Goal: Transaction & Acquisition: Book appointment/travel/reservation

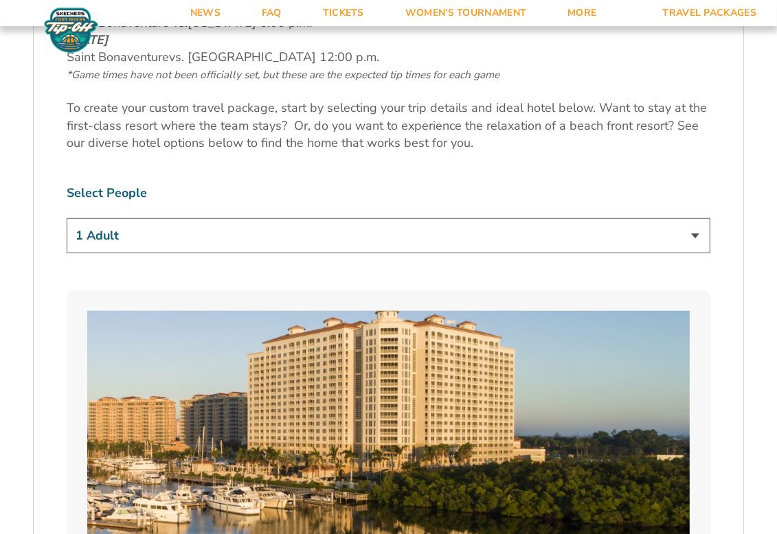
scroll to position [824, 0]
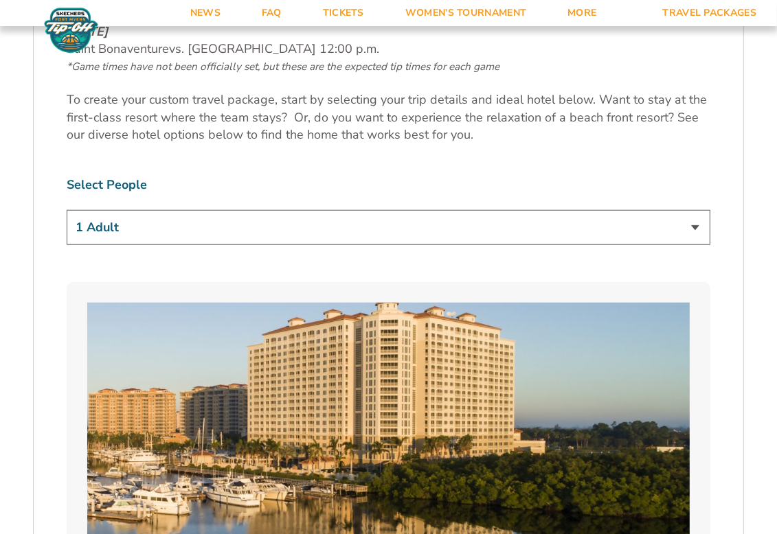
click at [552, 216] on select "1 Adult 2 Adults 3 Adults 4 Adults 2 Adults + 1 Child 2 Adults + 2 Children 2 A…" at bounding box center [388, 227] width 643 height 35
select select "2 Adults + 2 Children"
click at [67, 210] on select "1 Adult 2 Adults 3 Adults 4 Adults 2 Adults + 1 Child 2 Adults + 2 Children 2 A…" at bounding box center [388, 227] width 643 height 35
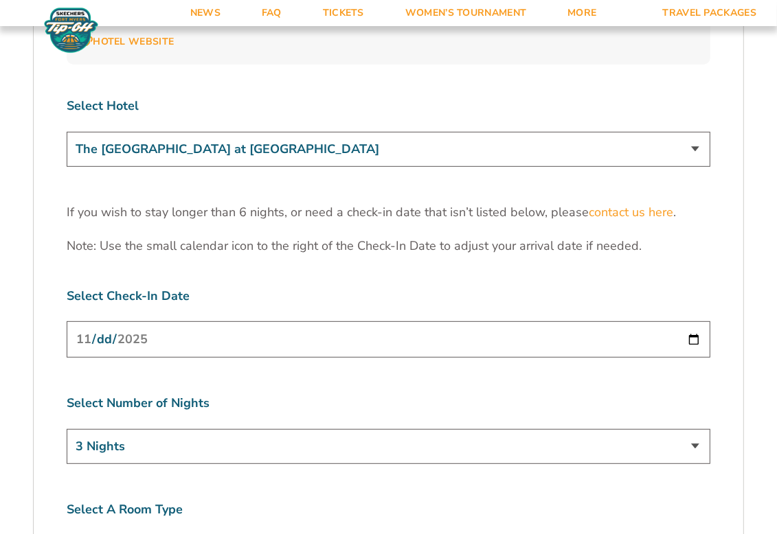
scroll to position [4257, 0]
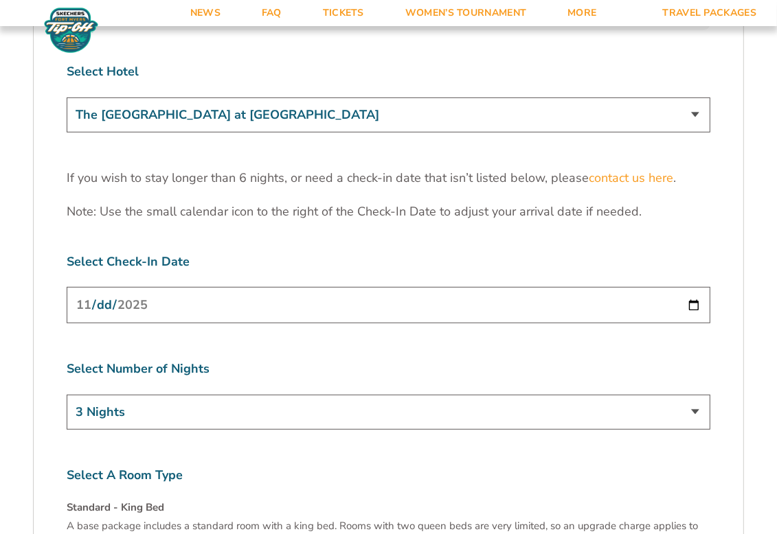
click at [272, 395] on select "3 Nights 4 Nights 5 Nights 6 Nights" at bounding box center [388, 412] width 643 height 35
select select "5 Nights"
click at [67, 395] on select "3 Nights 4 Nights 5 Nights 6 Nights" at bounding box center [388, 412] width 643 height 35
click at [691, 287] on input "[DATE]" at bounding box center [388, 305] width 643 height 36
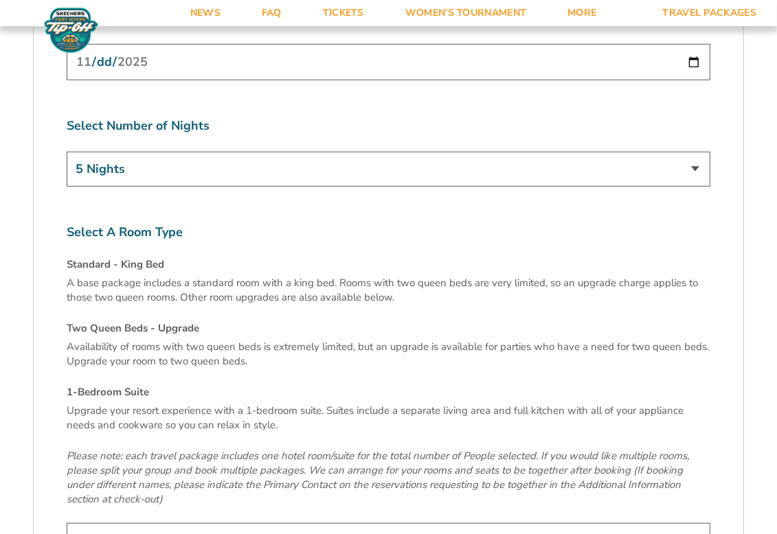
scroll to position [4531, 0]
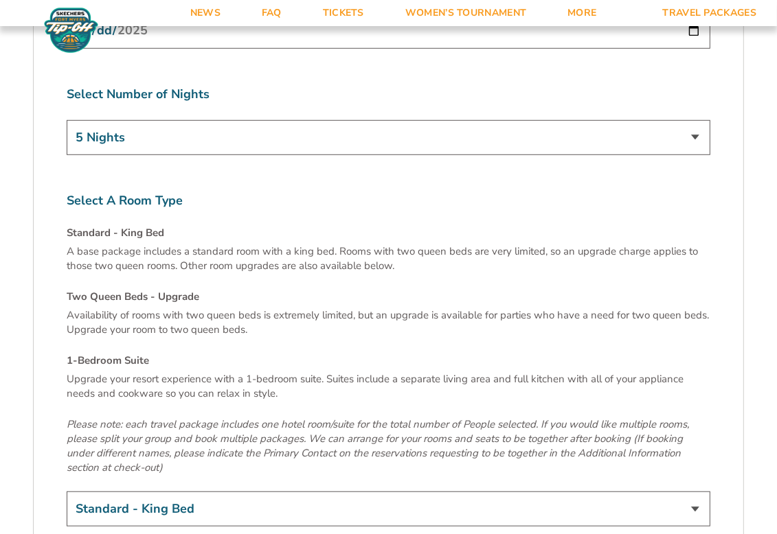
click at [343, 492] on select "Standard - King Bed Two Queen Beds - Upgrade (+$15 per night) 1-Bedroom Suite (…" at bounding box center [388, 509] width 643 height 35
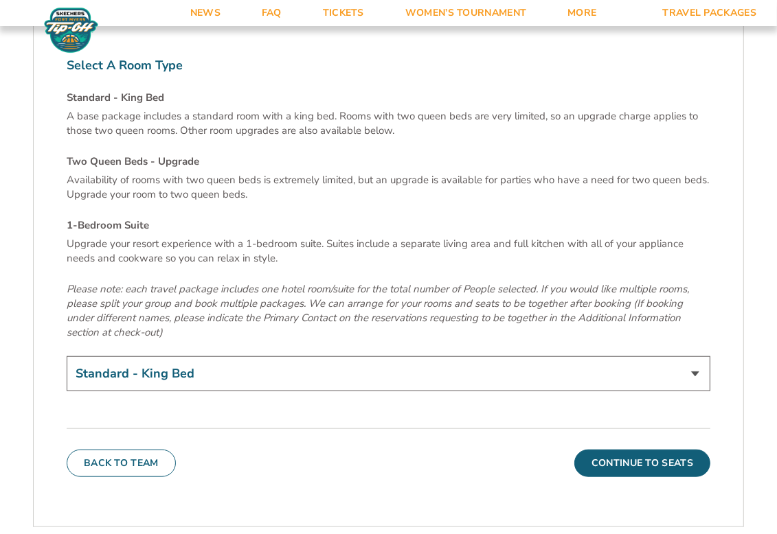
scroll to position [4669, 0]
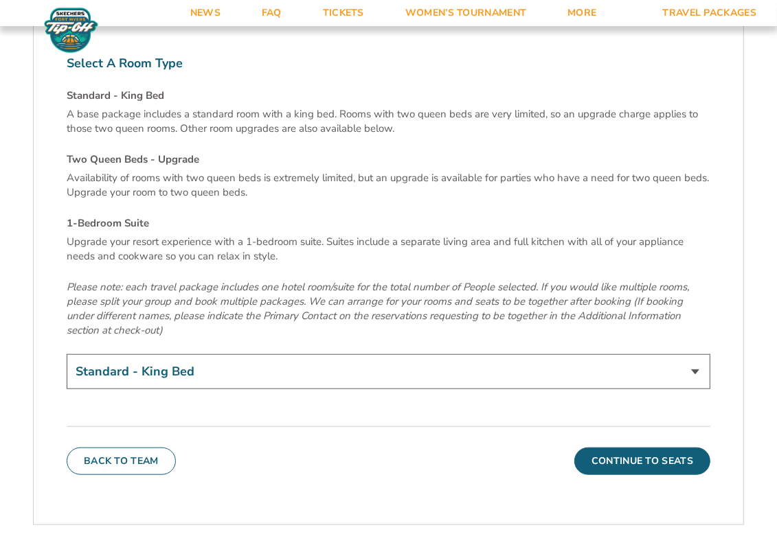
click at [332, 354] on select "Standard - King Bed Two Queen Beds - Upgrade (+$15 per night) 1-Bedroom Suite (…" at bounding box center [388, 371] width 643 height 35
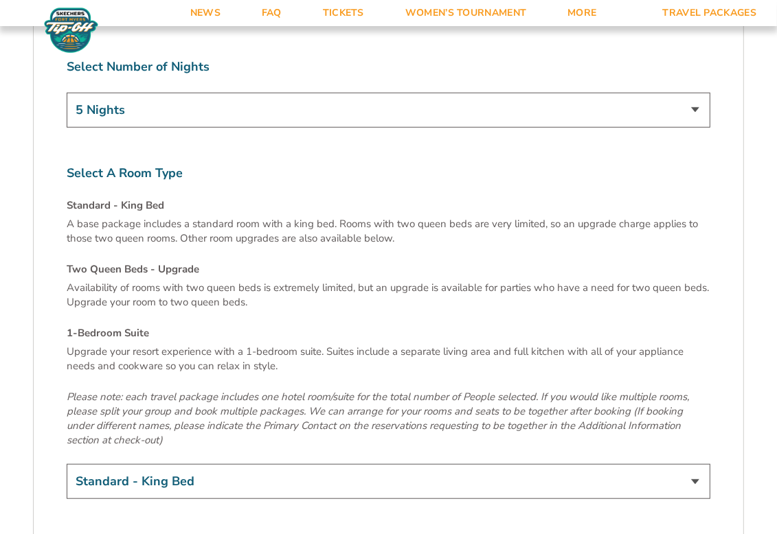
scroll to position [4531, 0]
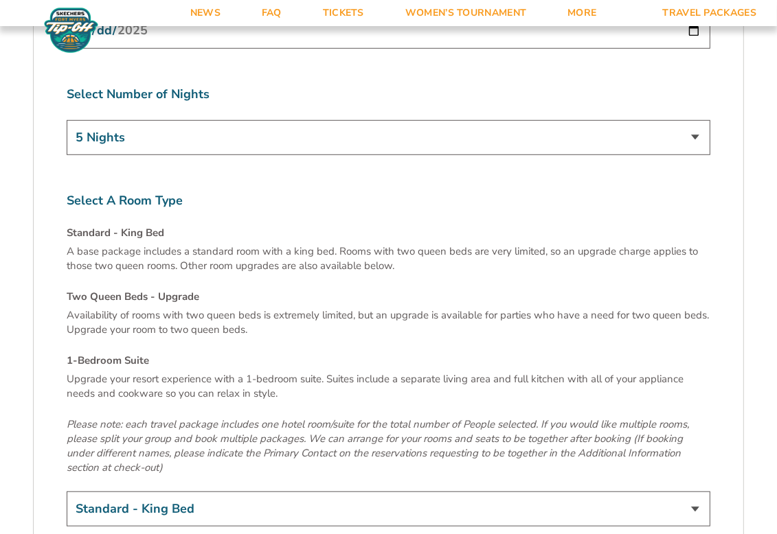
click at [268, 492] on select "Standard - King Bed Two Queen Beds - Upgrade (+$15 per night) 1-Bedroom Suite (…" at bounding box center [388, 509] width 643 height 35
select select "1-Bedroom Suite"
click at [67, 492] on select "Standard - King Bed Two Queen Beds - Upgrade (+$15 per night) 1-Bedroom Suite (…" at bounding box center [388, 509] width 643 height 35
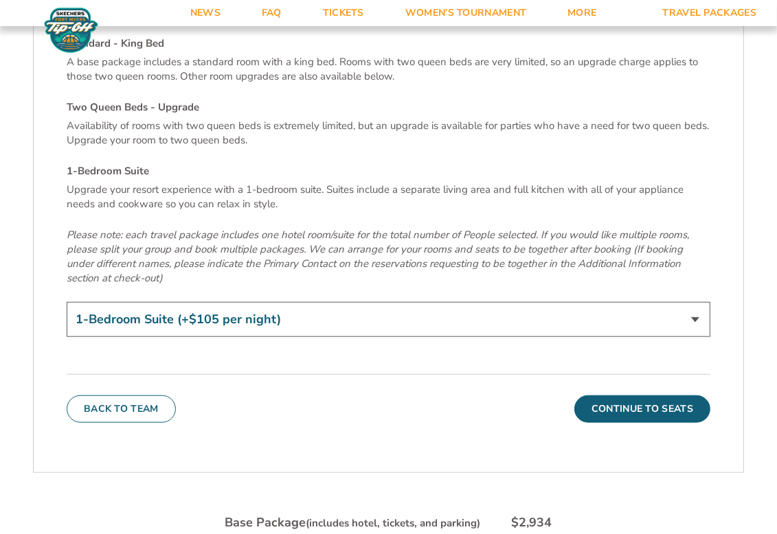
scroll to position [4669, 0]
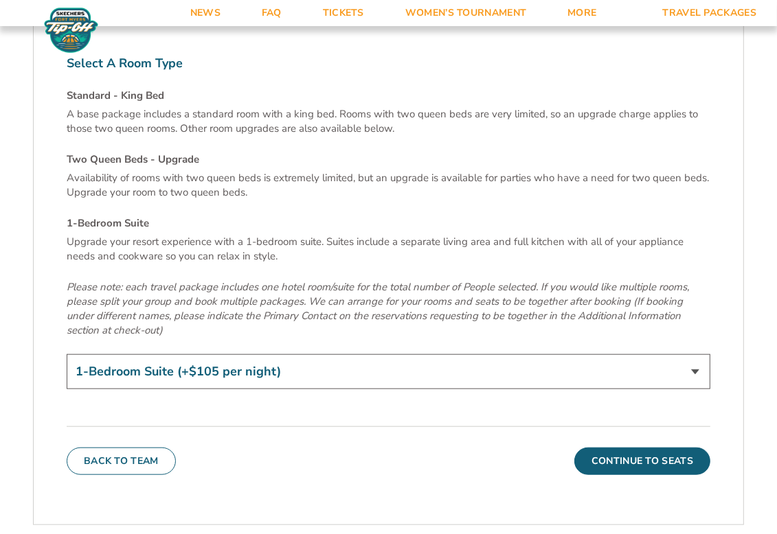
click at [328, 354] on select "Standard - King Bed Two Queen Beds - Upgrade (+$15 per night) 1-Bedroom Suite (…" at bounding box center [388, 371] width 643 height 35
click at [445, 280] on p "Please note: each travel package includes one hotel room/suite for the total nu…" at bounding box center [388, 309] width 643 height 58
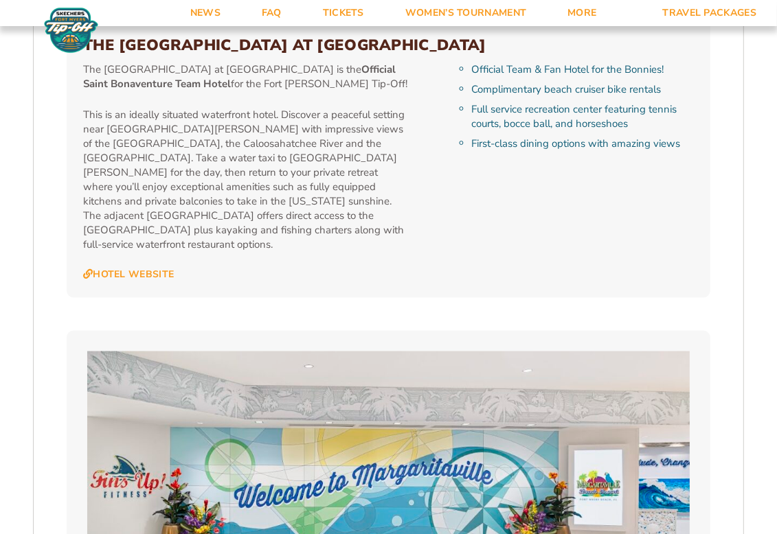
scroll to position [824, 0]
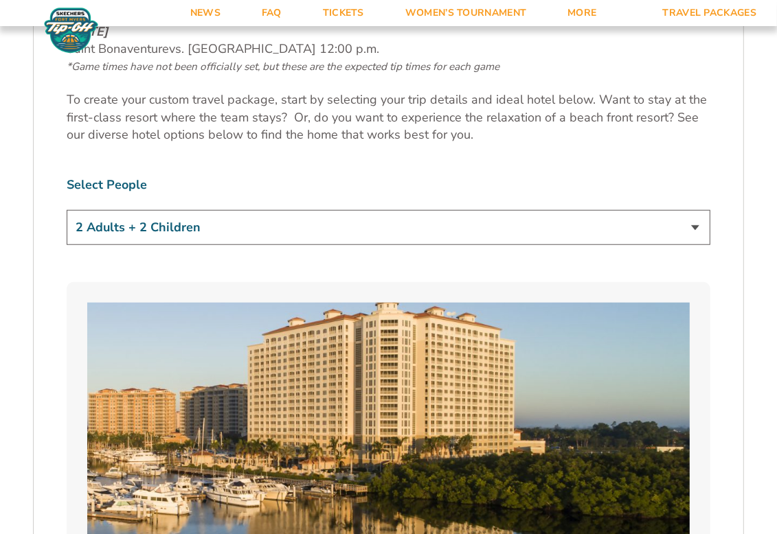
click at [255, 210] on select "1 Adult 2 Adults 3 Adults 4 Adults 2 Adults + 1 Child 2 Adults + 2 Children 2 A…" at bounding box center [388, 227] width 643 height 35
select select "2 Adults"
click at [67, 210] on select "1 Adult 2 Adults 3 Adults 4 Adults 2 Adults + 1 Child 2 Adults + 2 Children 2 A…" at bounding box center [388, 227] width 643 height 35
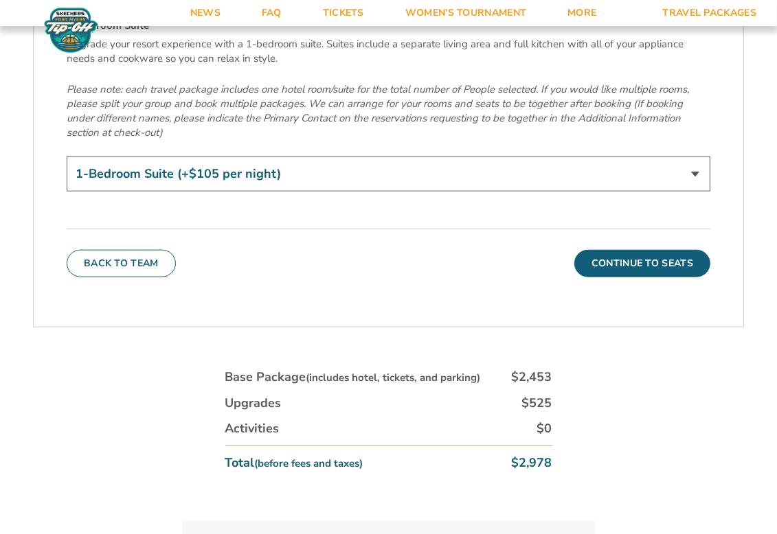
scroll to position [4875, 0]
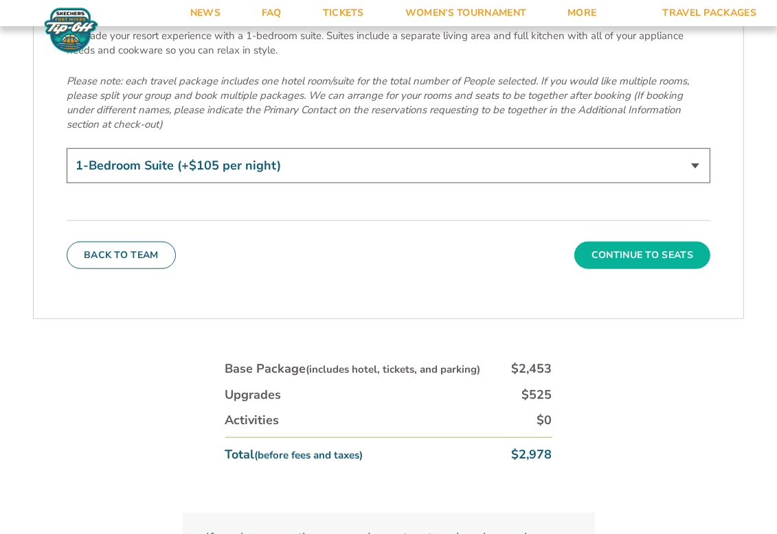
click at [603, 242] on button "Continue To Seats" at bounding box center [642, 255] width 136 height 27
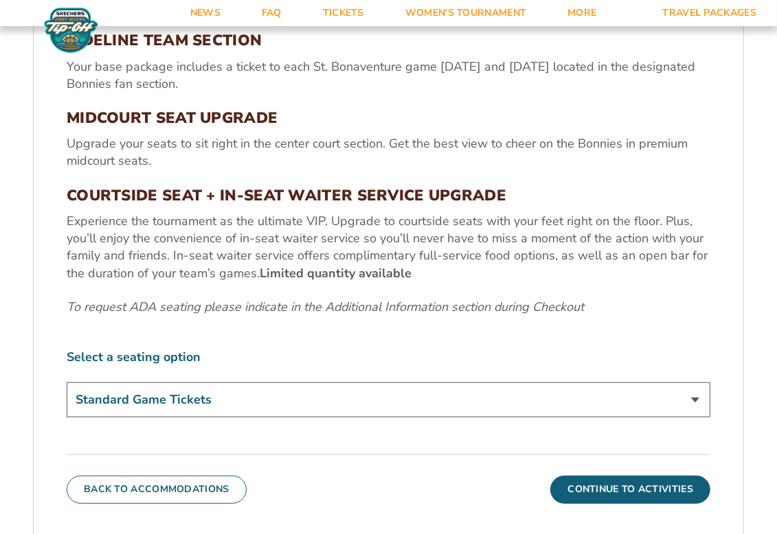
scroll to position [527, 0]
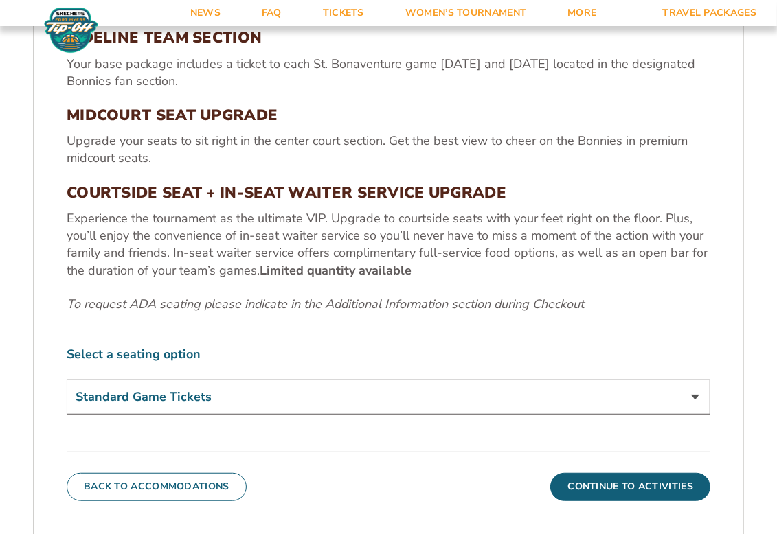
click at [281, 392] on select "Standard Game Tickets Midcourt Seat Upgrade (+$100 per person) Courtside Seat +…" at bounding box center [388, 397] width 643 height 35
select select "Courtside Seat + Waiter Service Upgrade"
click at [67, 380] on select "Standard Game Tickets Midcourt Seat Upgrade (+$100 per person) Courtside Seat +…" at bounding box center [388, 397] width 643 height 35
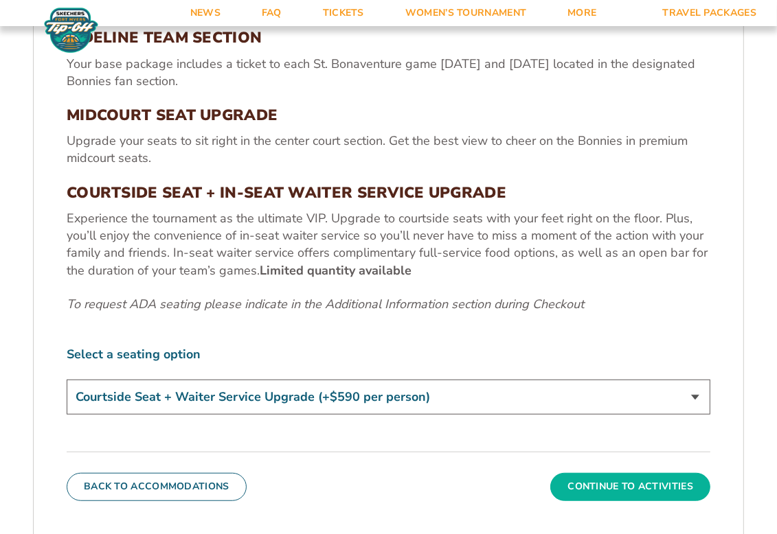
click at [631, 480] on button "Continue To Activities" at bounding box center [630, 486] width 160 height 27
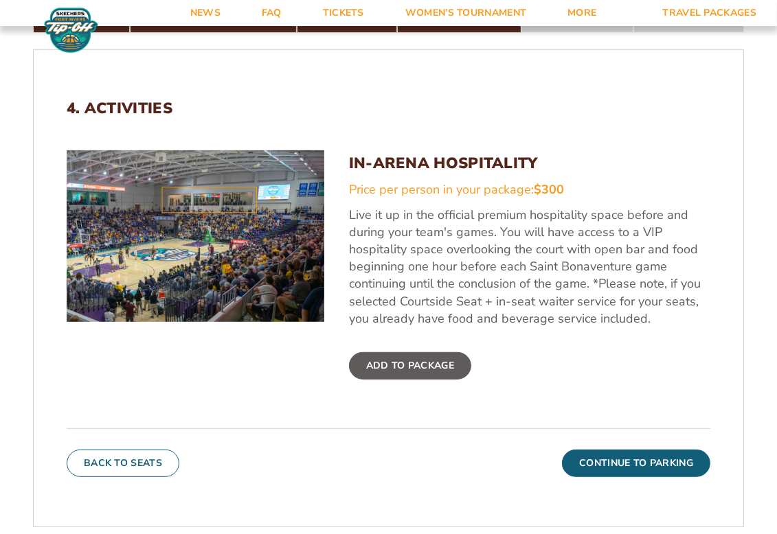
scroll to position [389, 0]
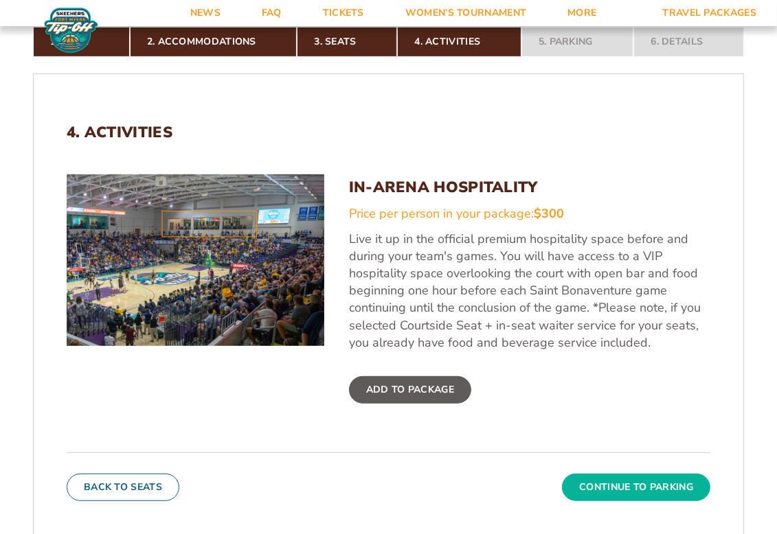
click at [605, 491] on button "Continue To Parking" at bounding box center [636, 487] width 148 height 27
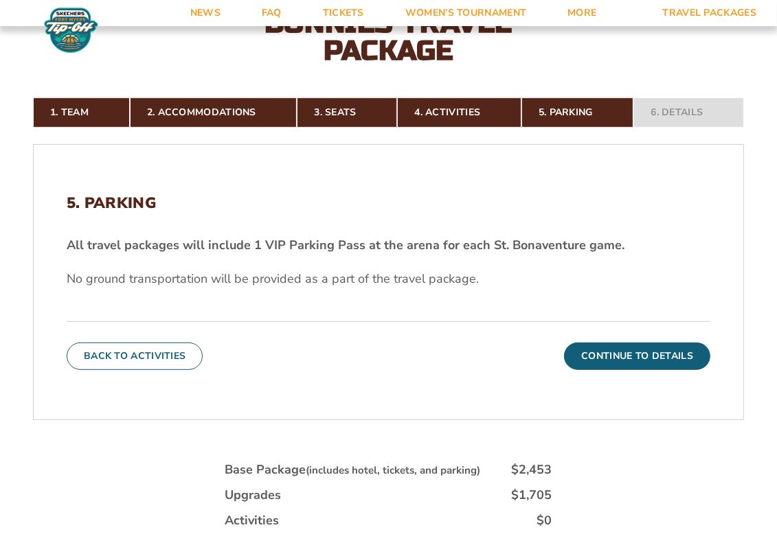
scroll to position [321, 0]
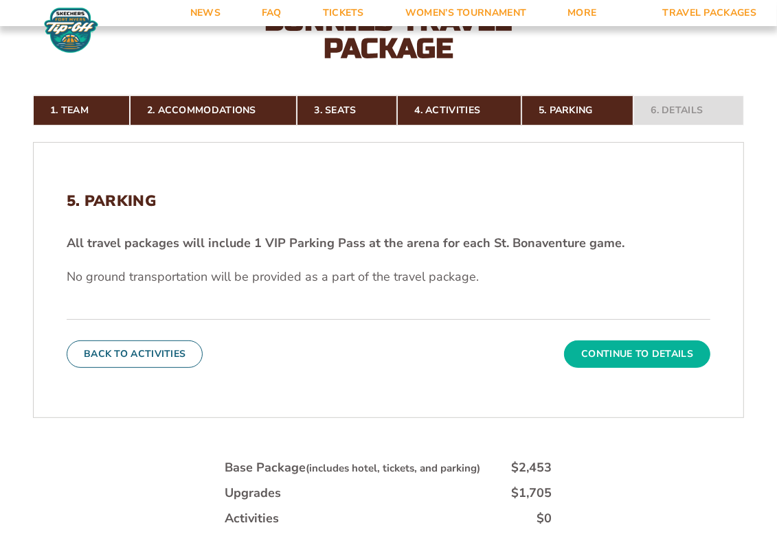
click at [632, 356] on button "Continue To Details" at bounding box center [637, 354] width 146 height 27
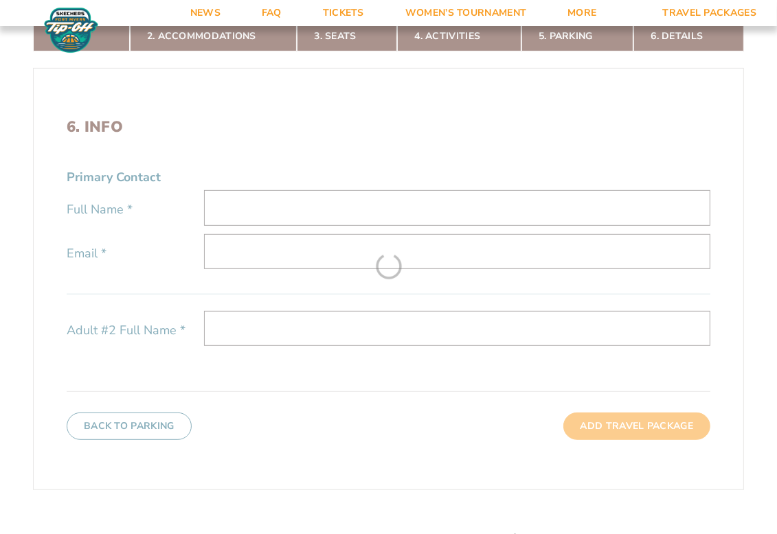
scroll to position [389, 0]
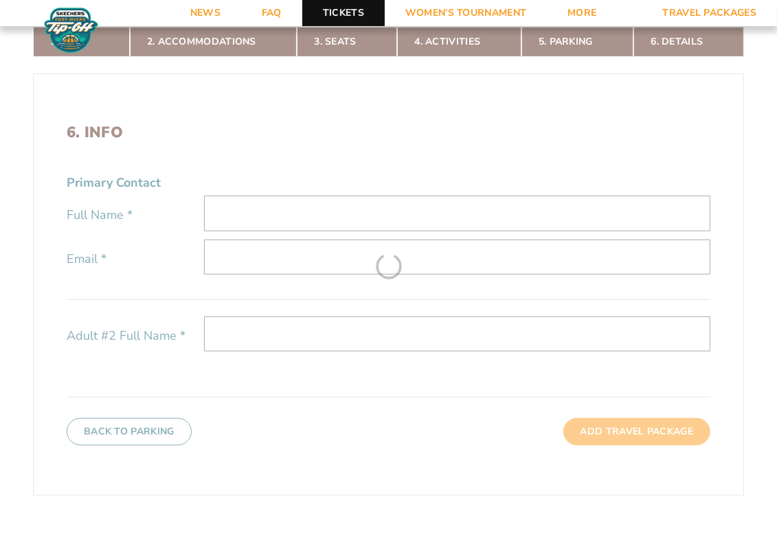
click at [356, 19] on link "Tickets" at bounding box center [343, 13] width 82 height 26
